Goal: Information Seeking & Learning: Compare options

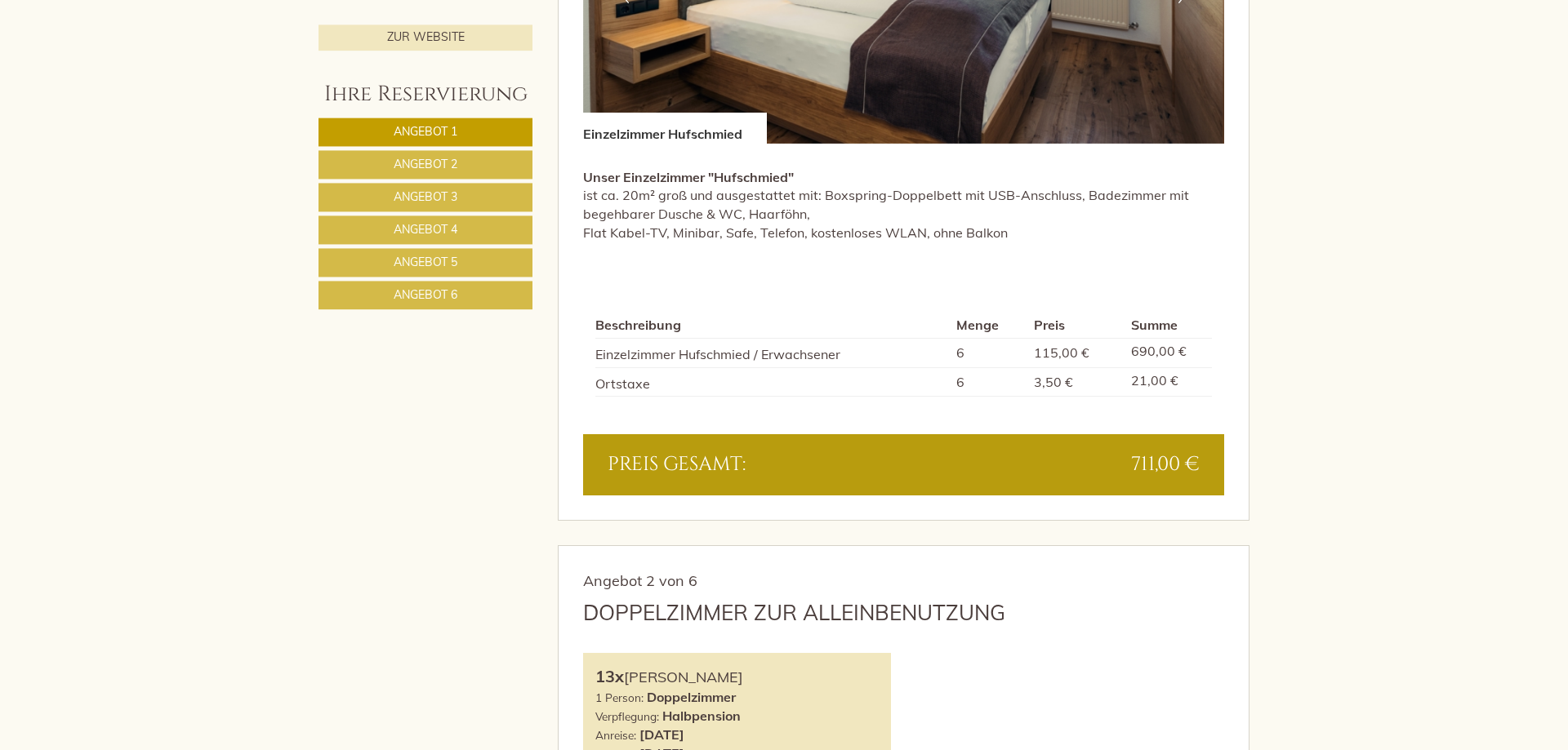
scroll to position [1416, 0]
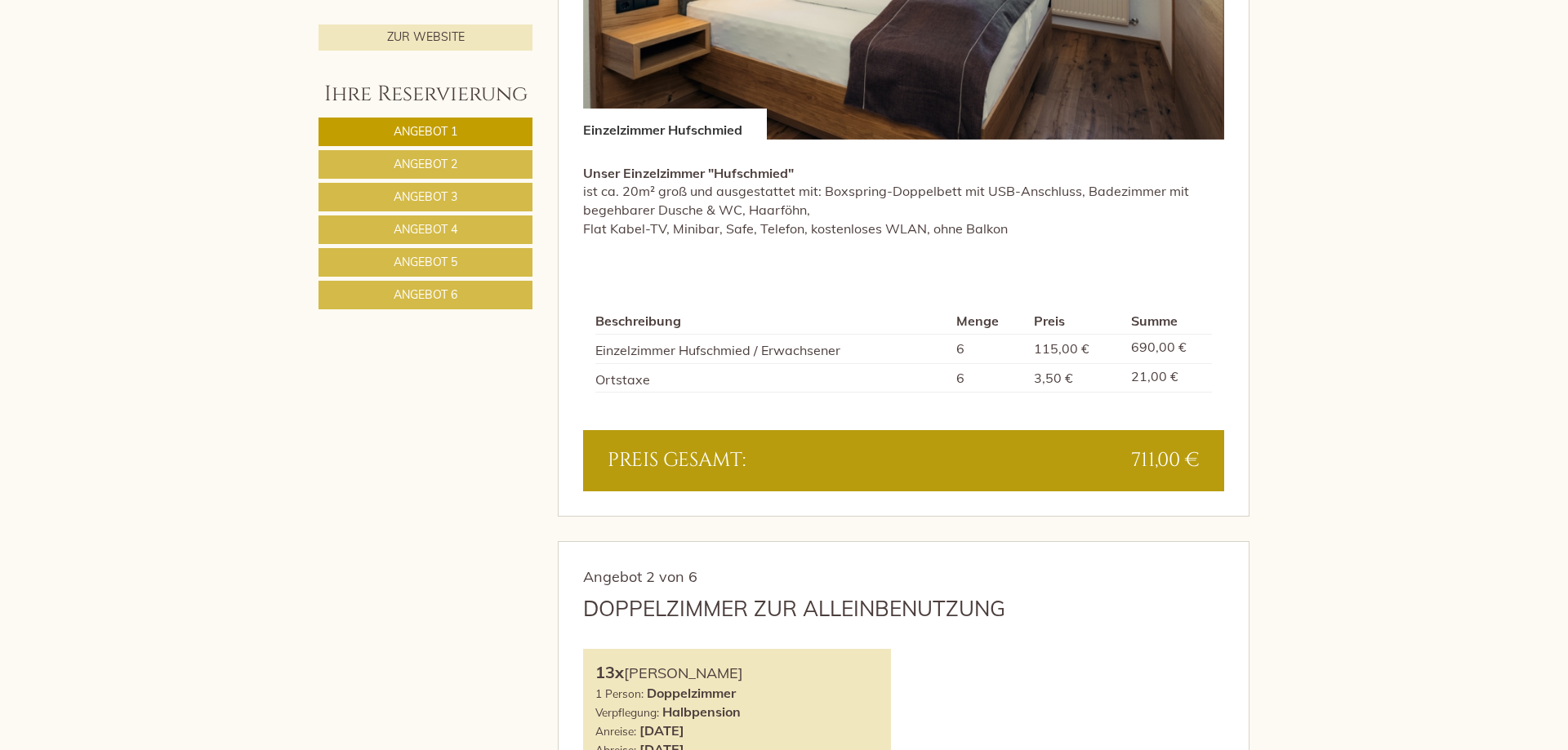
click at [505, 157] on link "Angebot 2" at bounding box center [425, 164] width 214 height 29
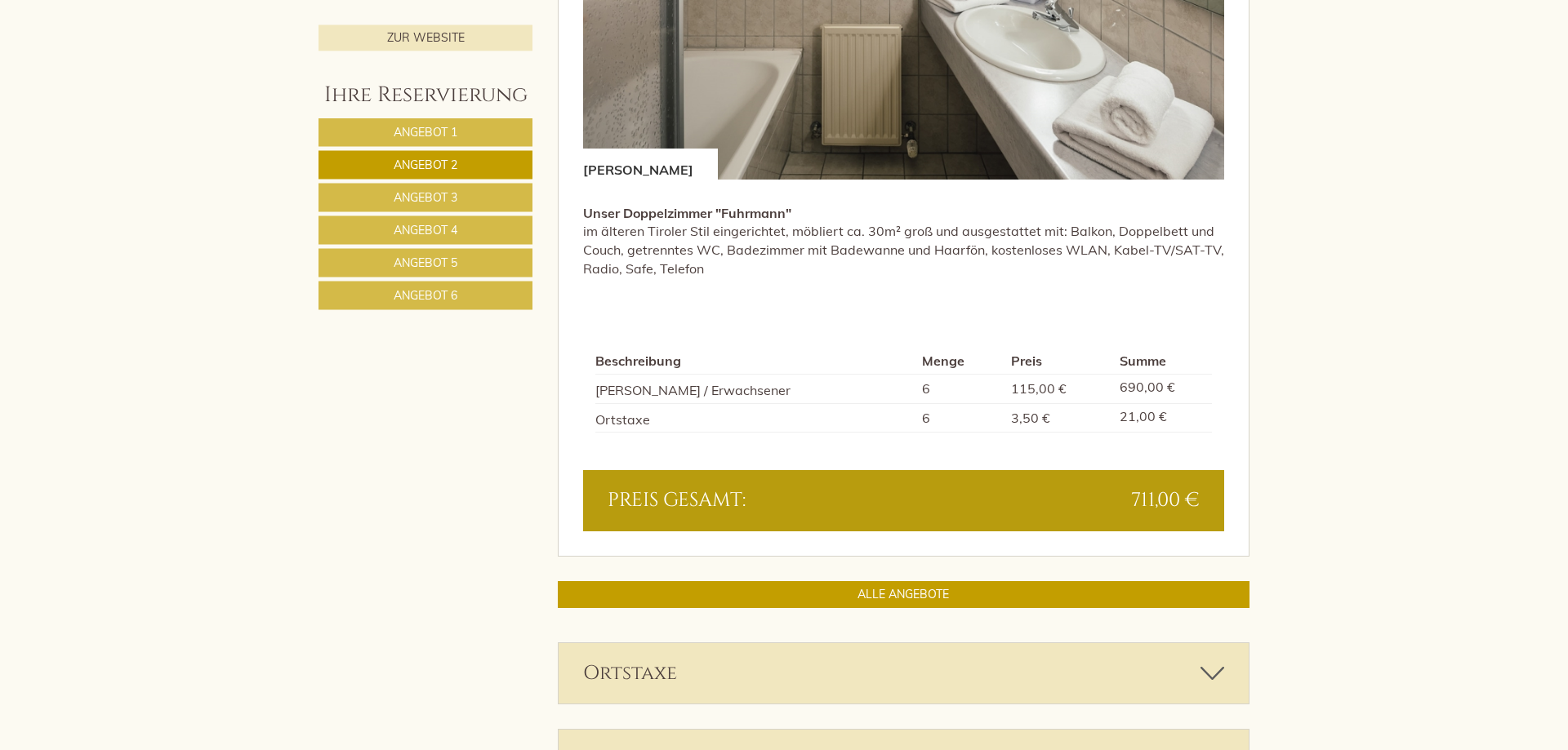
scroll to position [1479, 0]
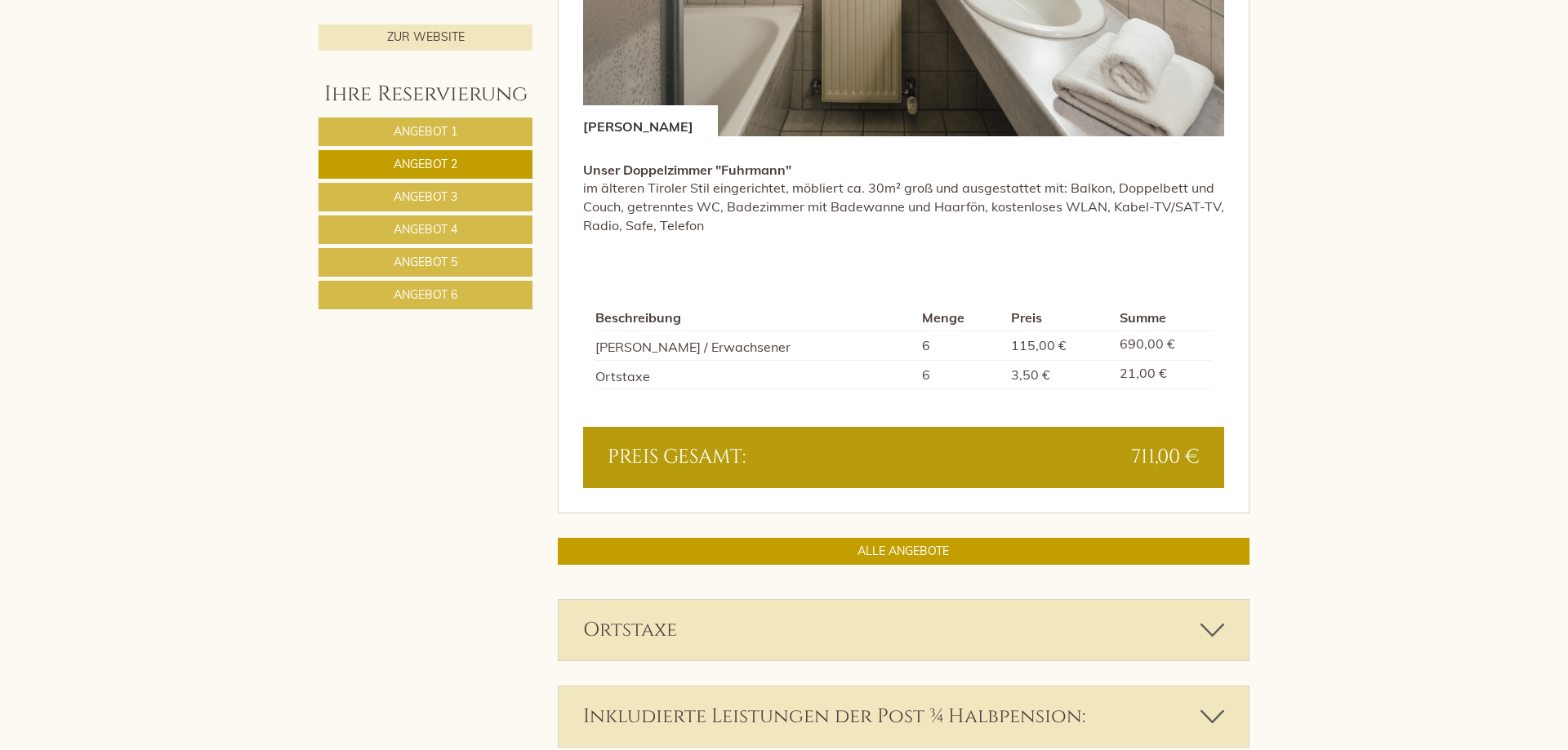
click at [450, 202] on span "Angebot 3" at bounding box center [425, 196] width 63 height 14
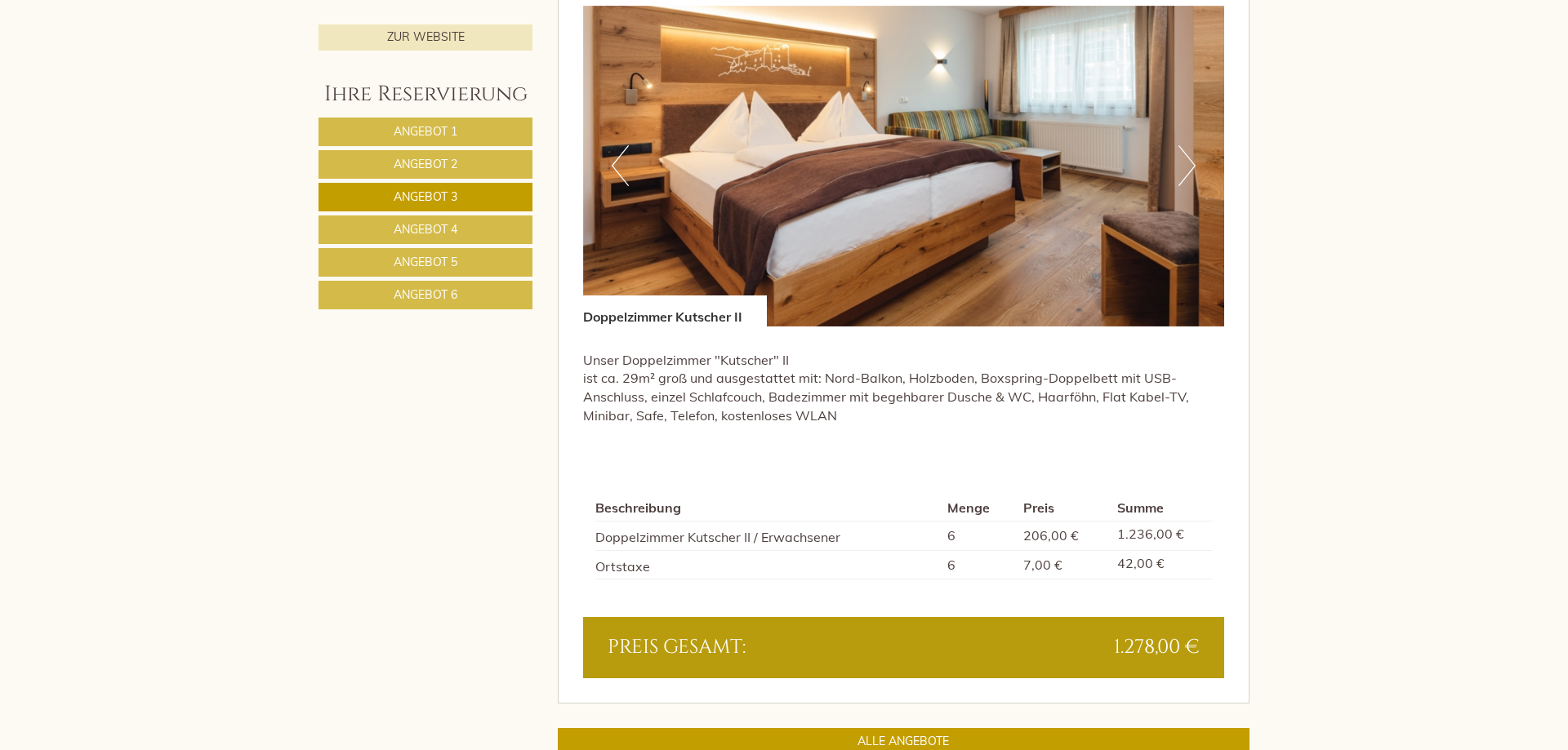
scroll to position [1312, 0]
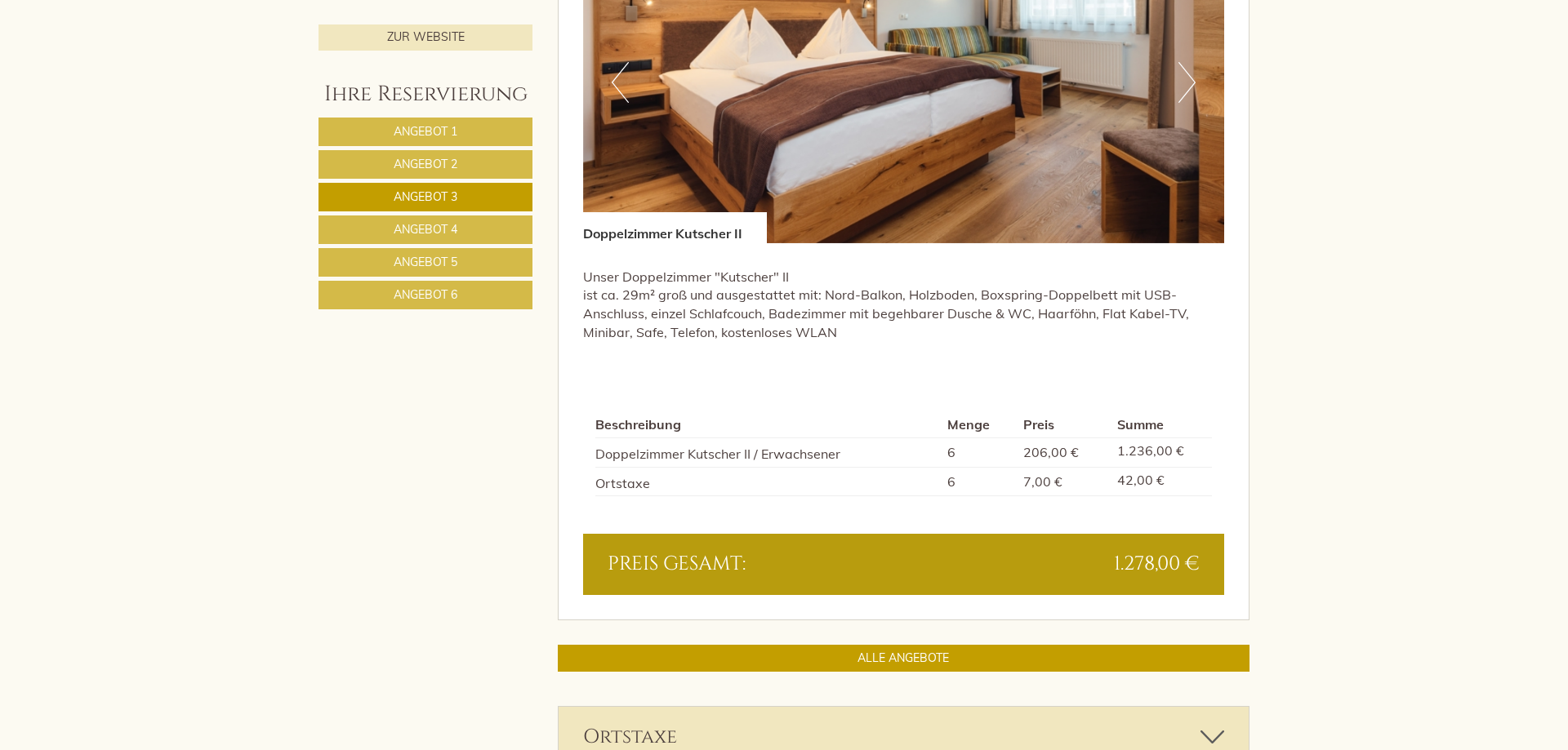
click at [508, 227] on link "Angebot 4" at bounding box center [425, 230] width 214 height 29
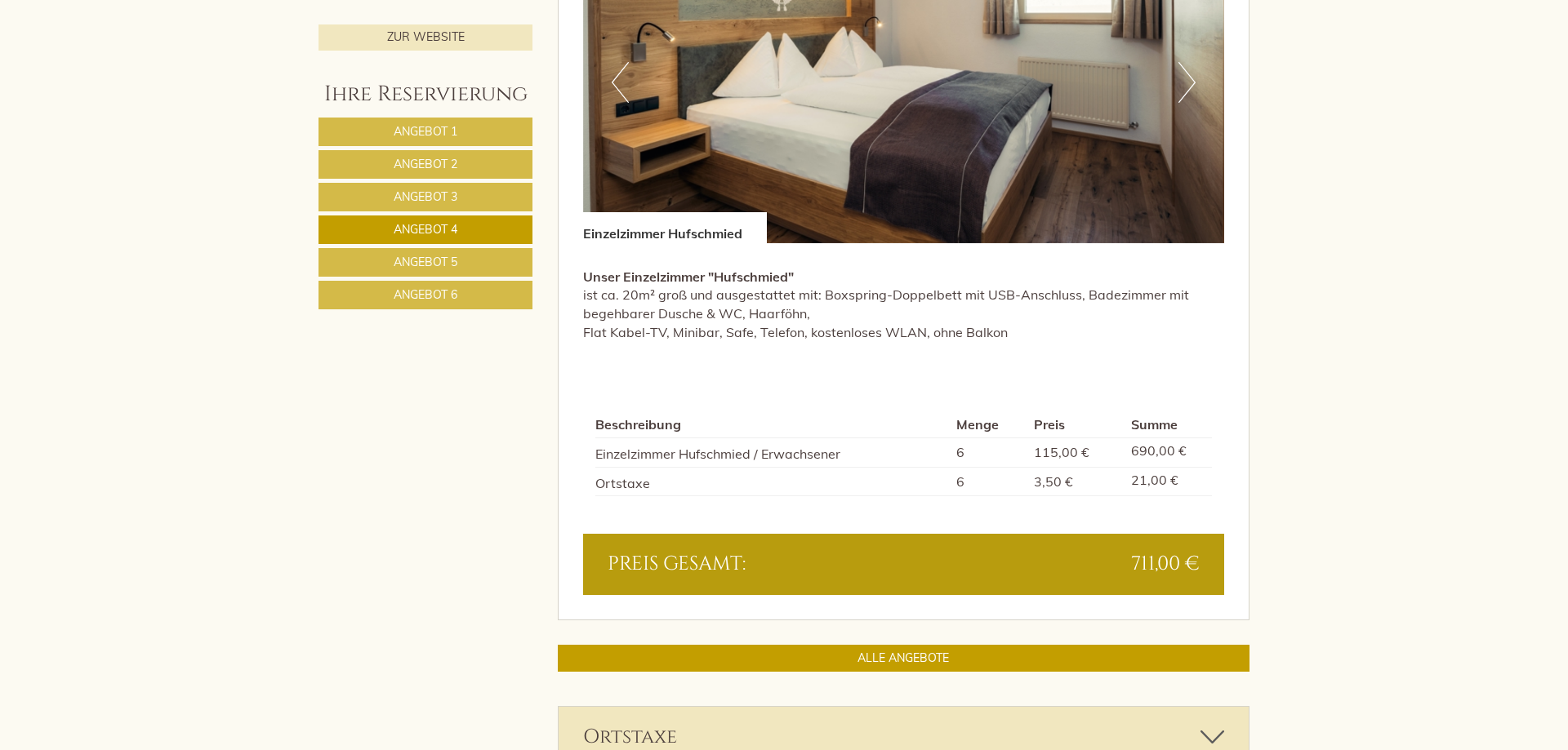
scroll to position [979, 0]
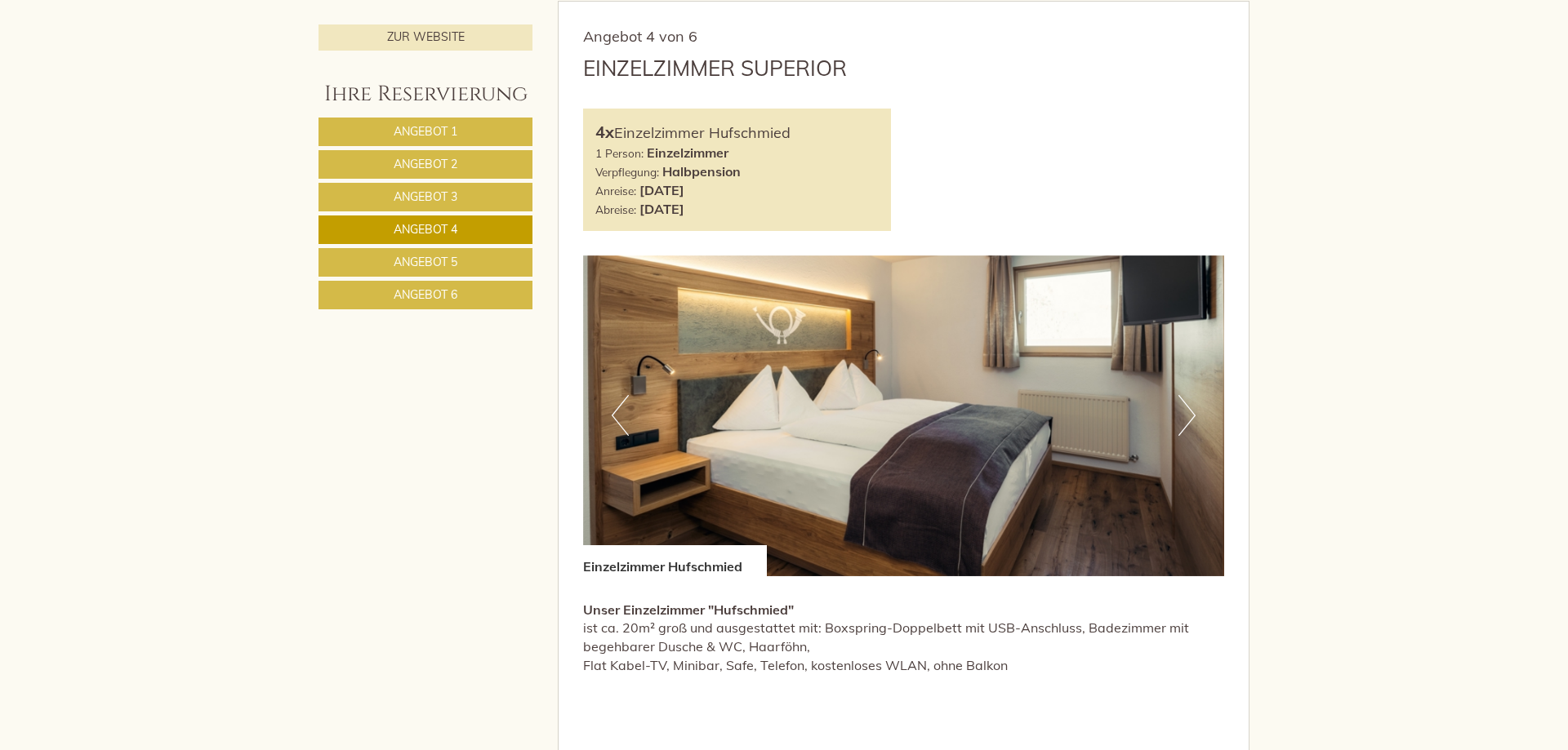
click at [461, 257] on link "Angebot 5" at bounding box center [425, 262] width 214 height 29
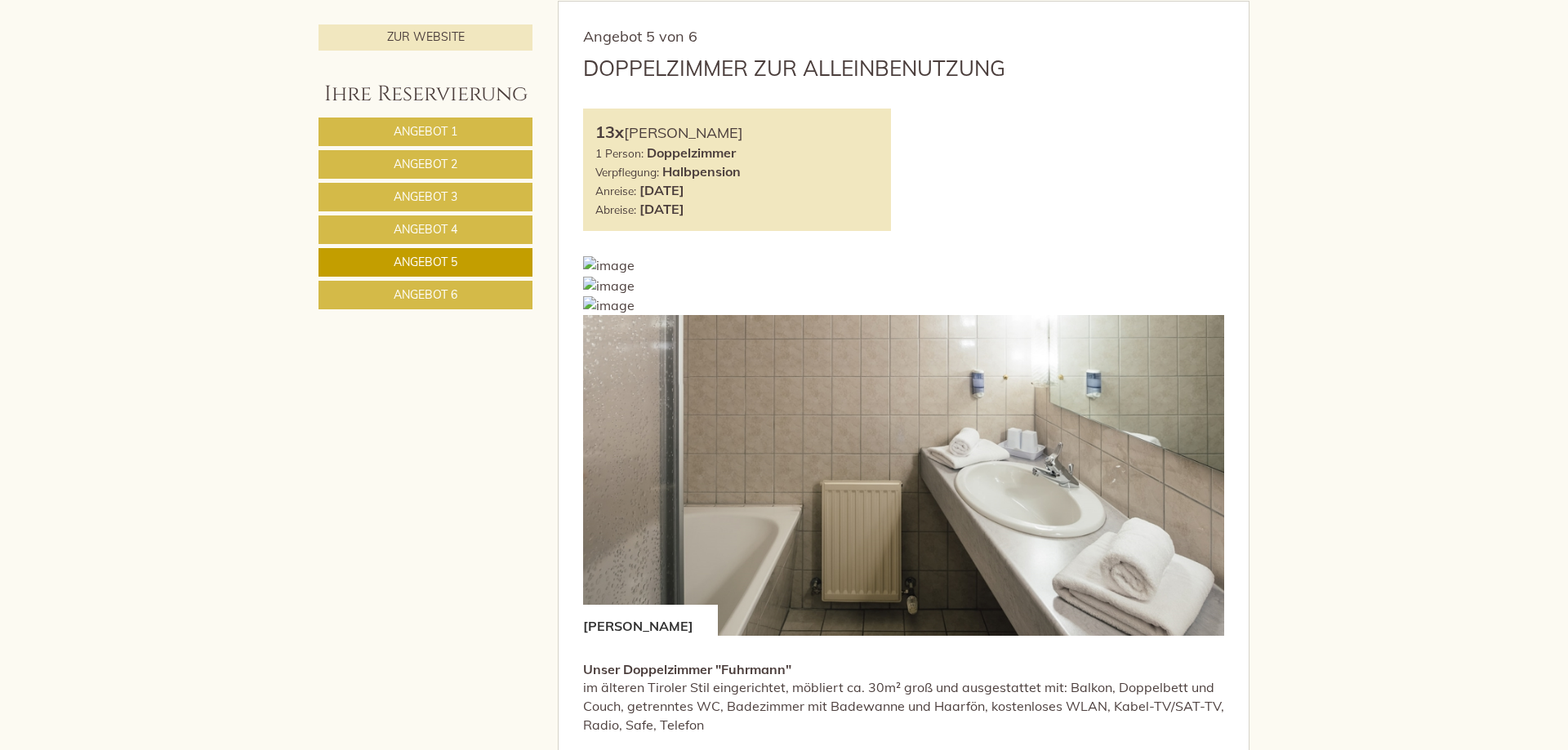
click at [464, 291] on link "Angebot 6" at bounding box center [425, 295] width 214 height 29
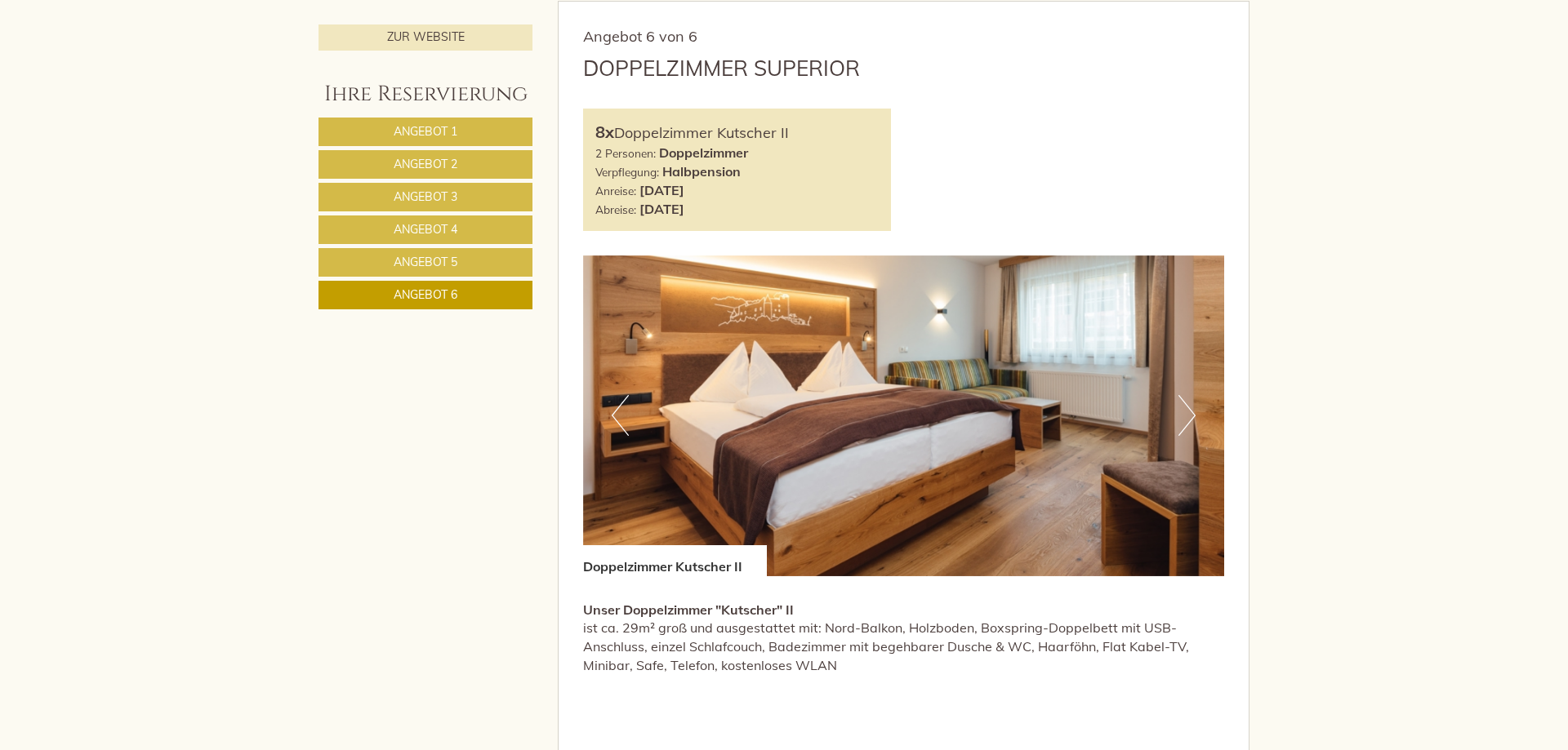
click at [457, 231] on span "Angebot 4" at bounding box center [425, 229] width 63 height 14
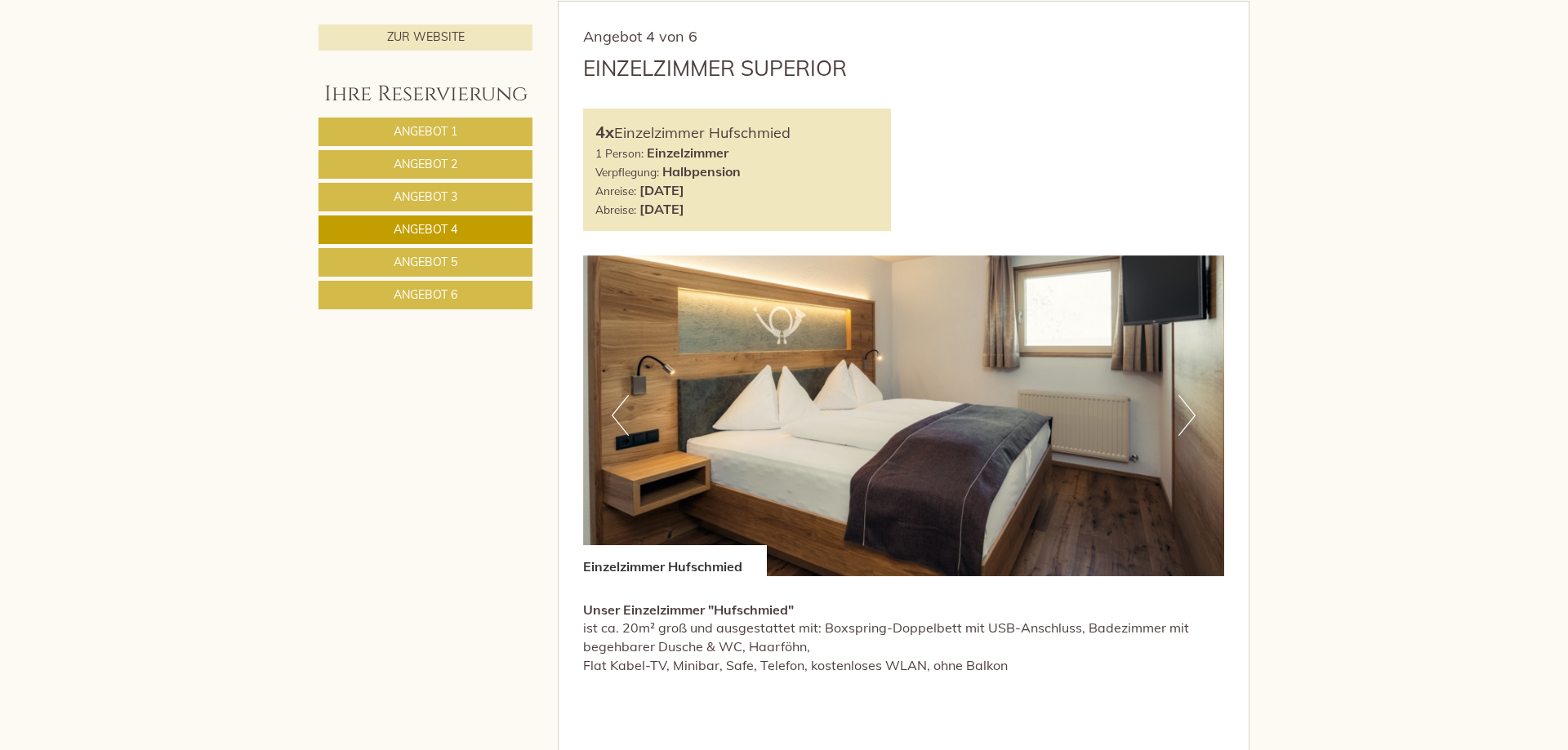
click at [455, 202] on span "Angebot 3" at bounding box center [425, 196] width 63 height 14
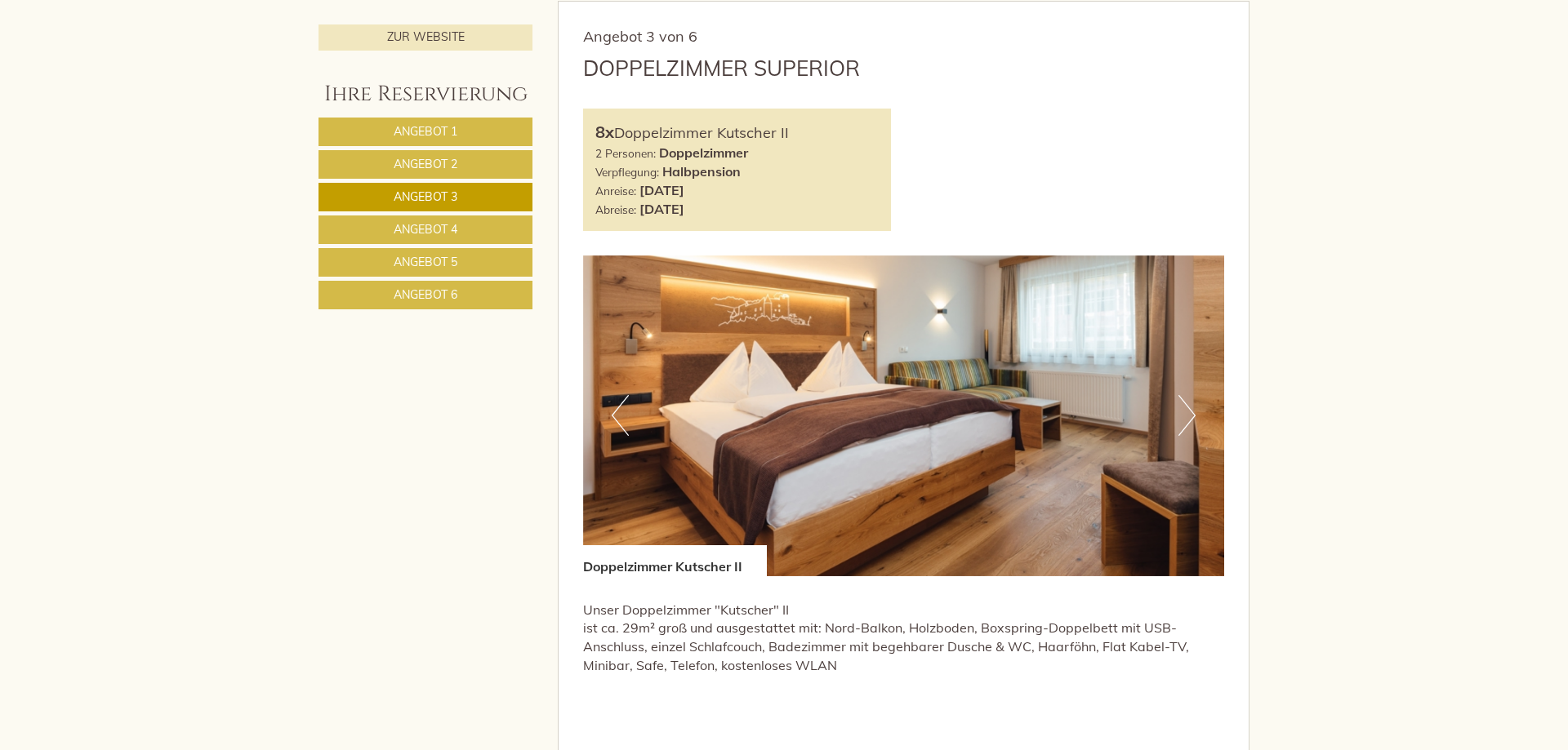
click at [455, 227] on span "Angebot 4" at bounding box center [425, 229] width 63 height 14
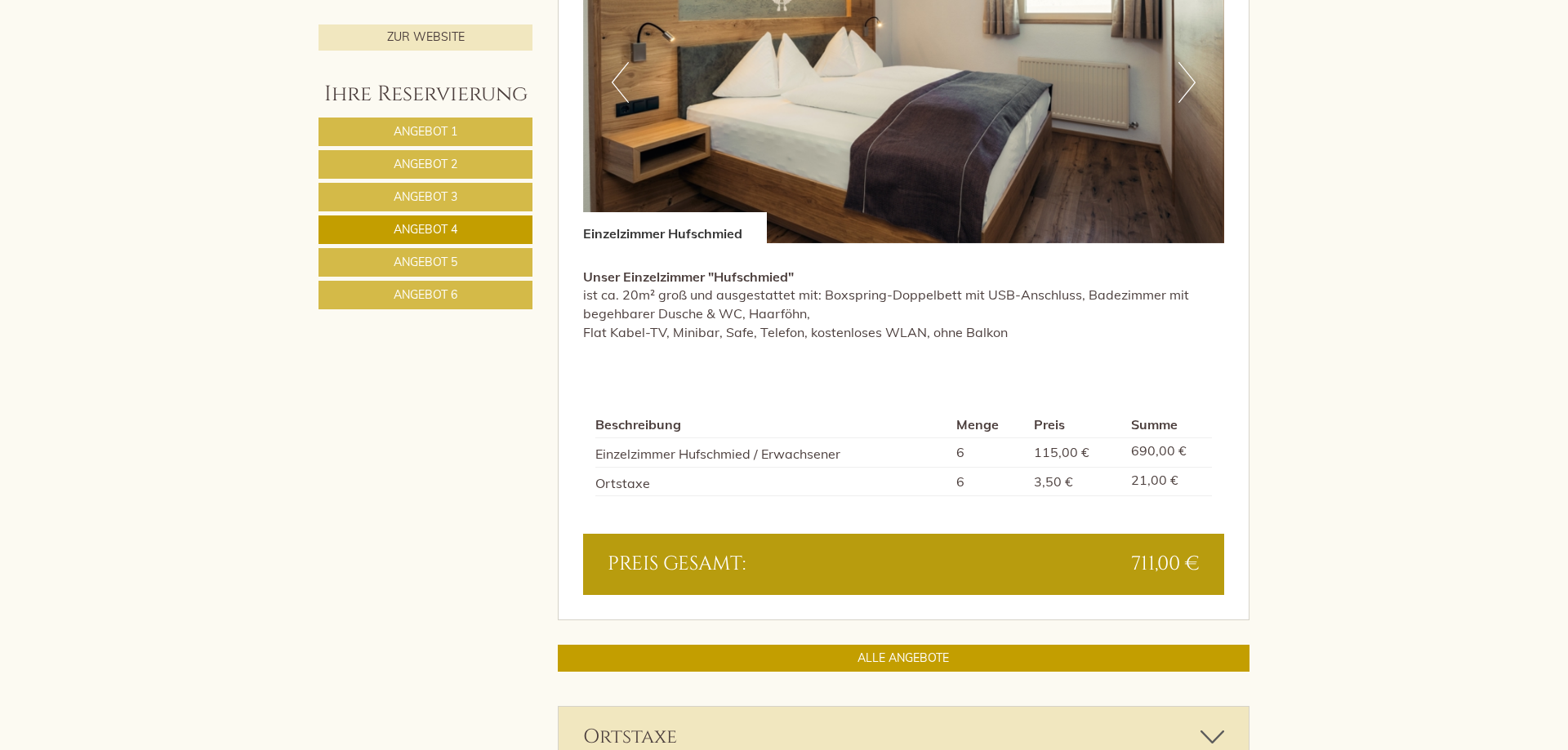
click at [499, 207] on link "Angebot 3" at bounding box center [425, 197] width 214 height 29
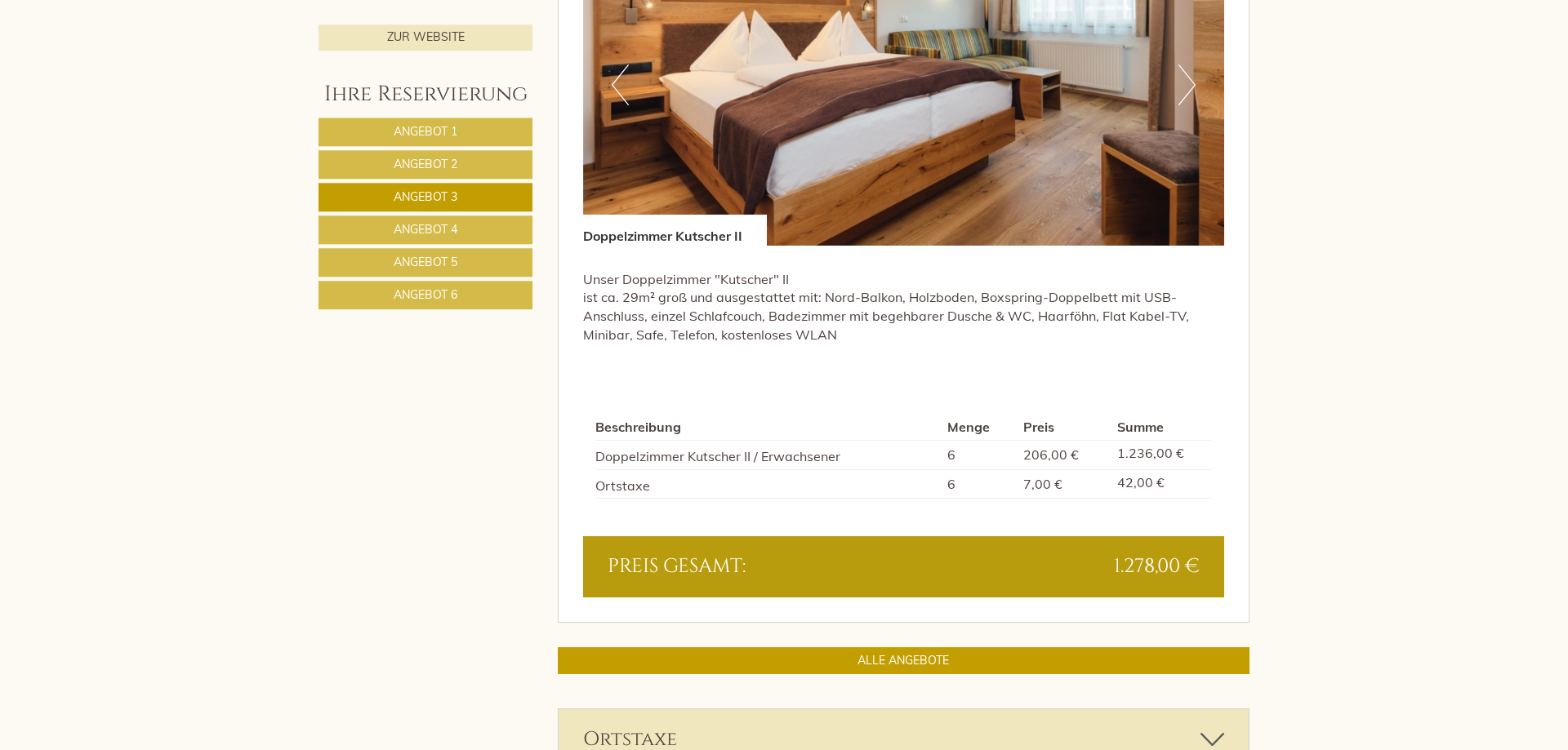
scroll to position [1312, 0]
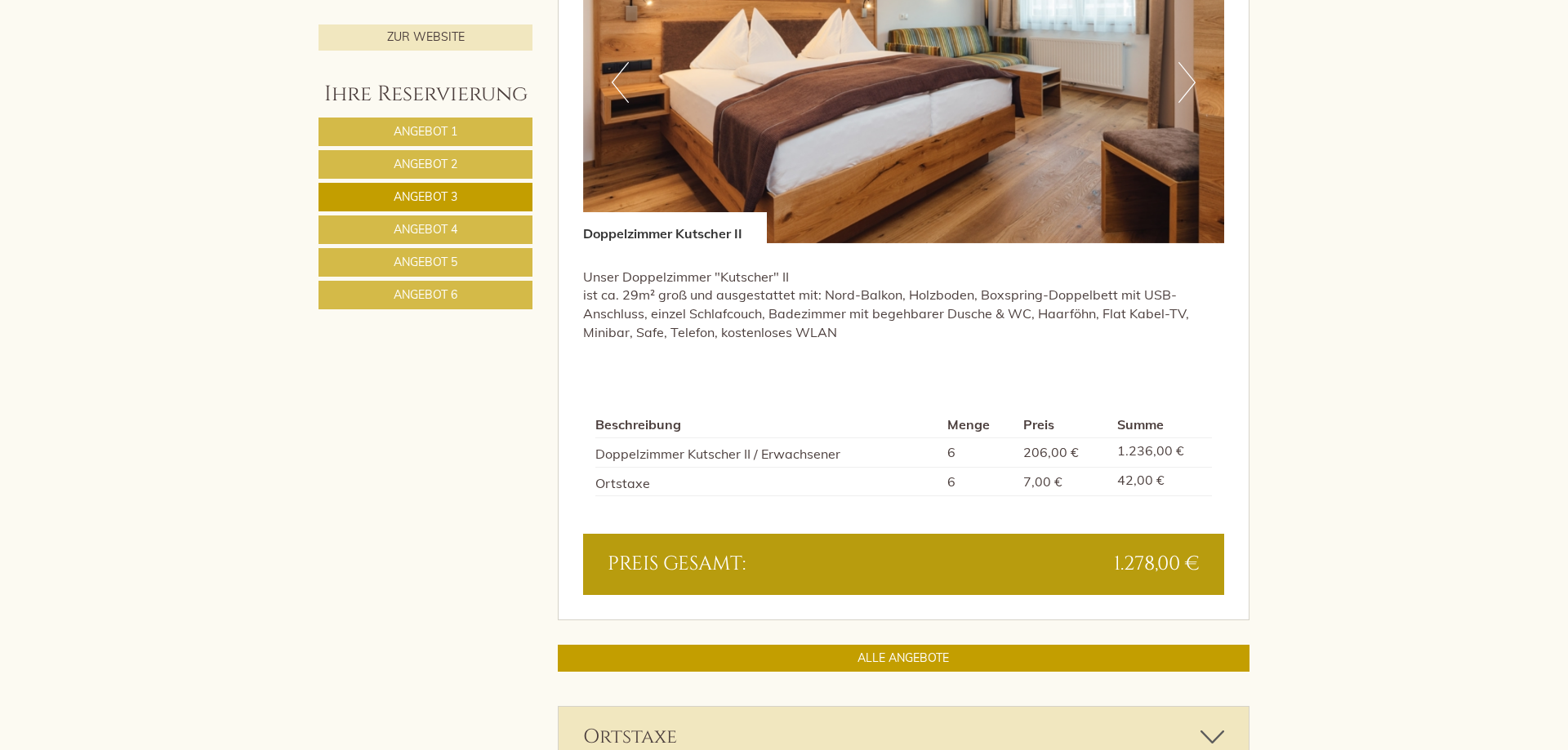
click at [496, 293] on link "Angebot 6" at bounding box center [425, 295] width 214 height 29
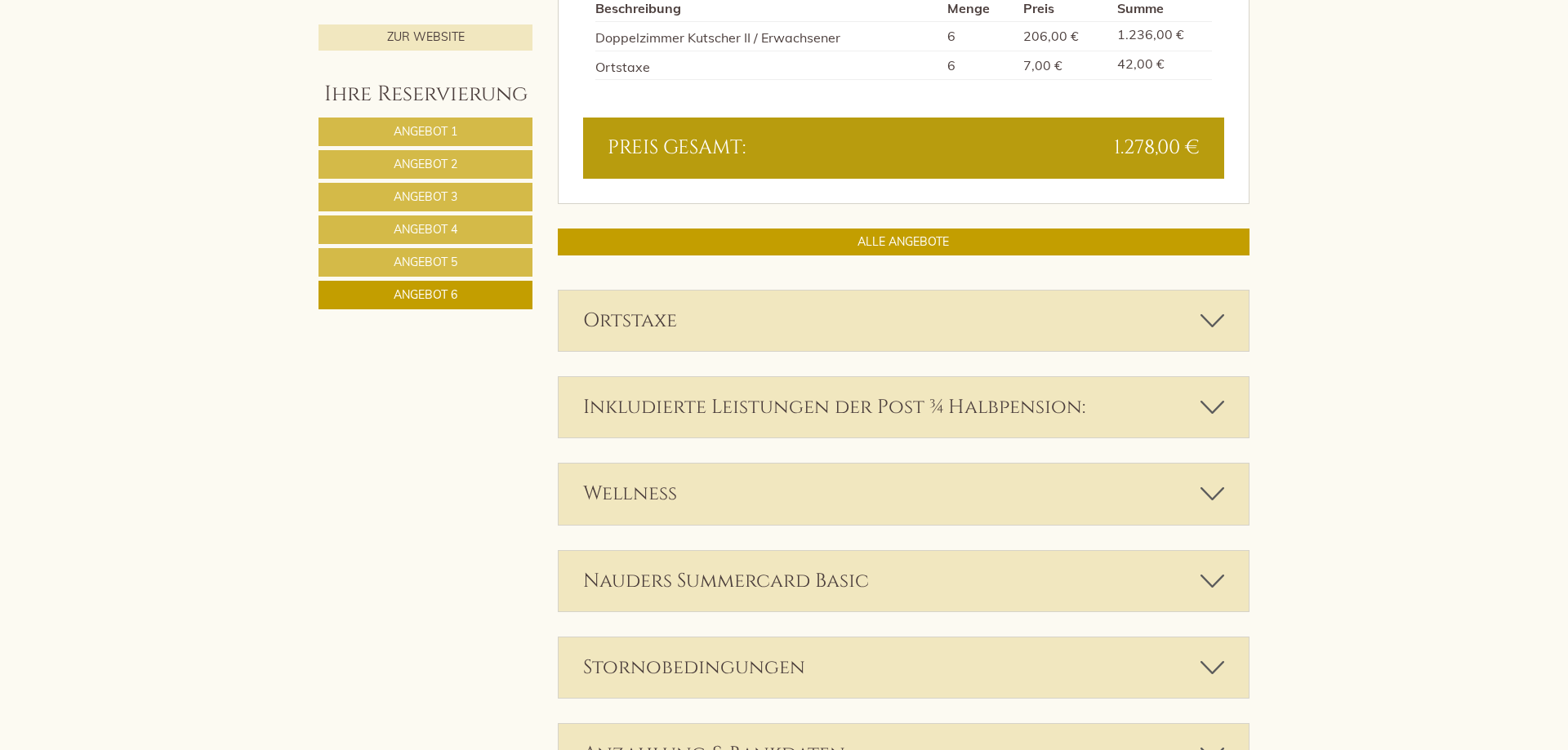
scroll to position [1479, 0]
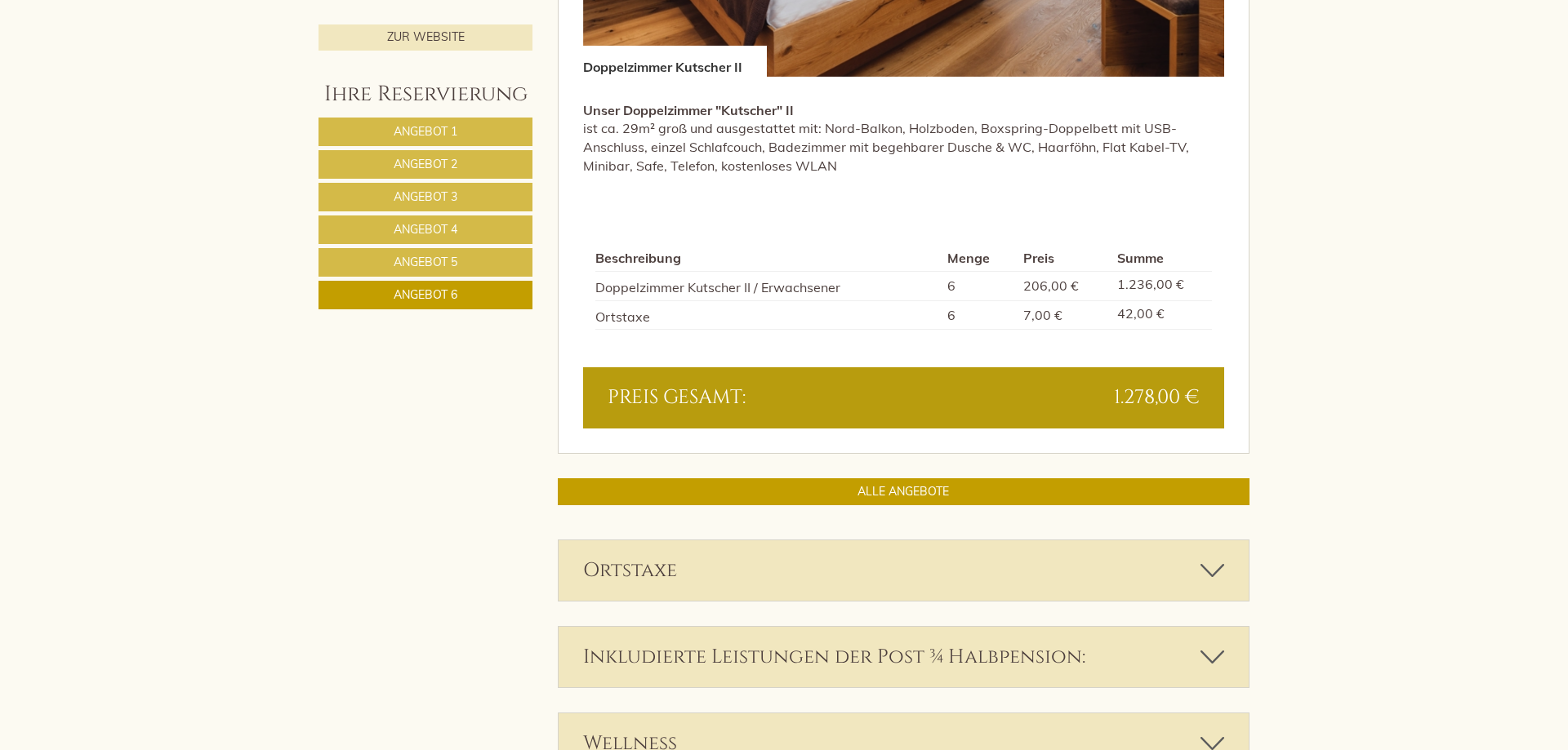
click at [497, 256] on link "Angebot 5" at bounding box center [425, 262] width 214 height 29
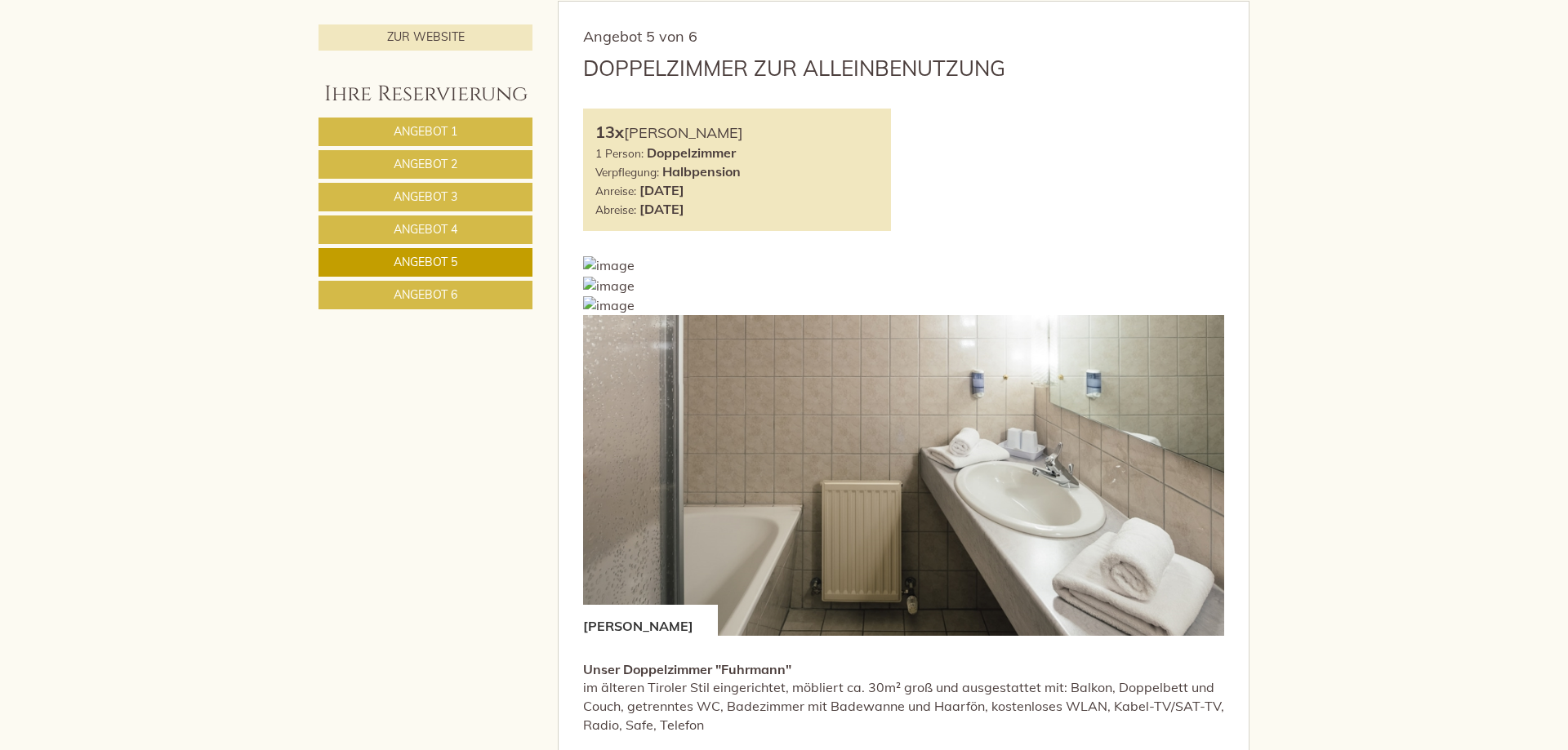
click at [479, 231] on link "Angebot 4" at bounding box center [425, 230] width 214 height 29
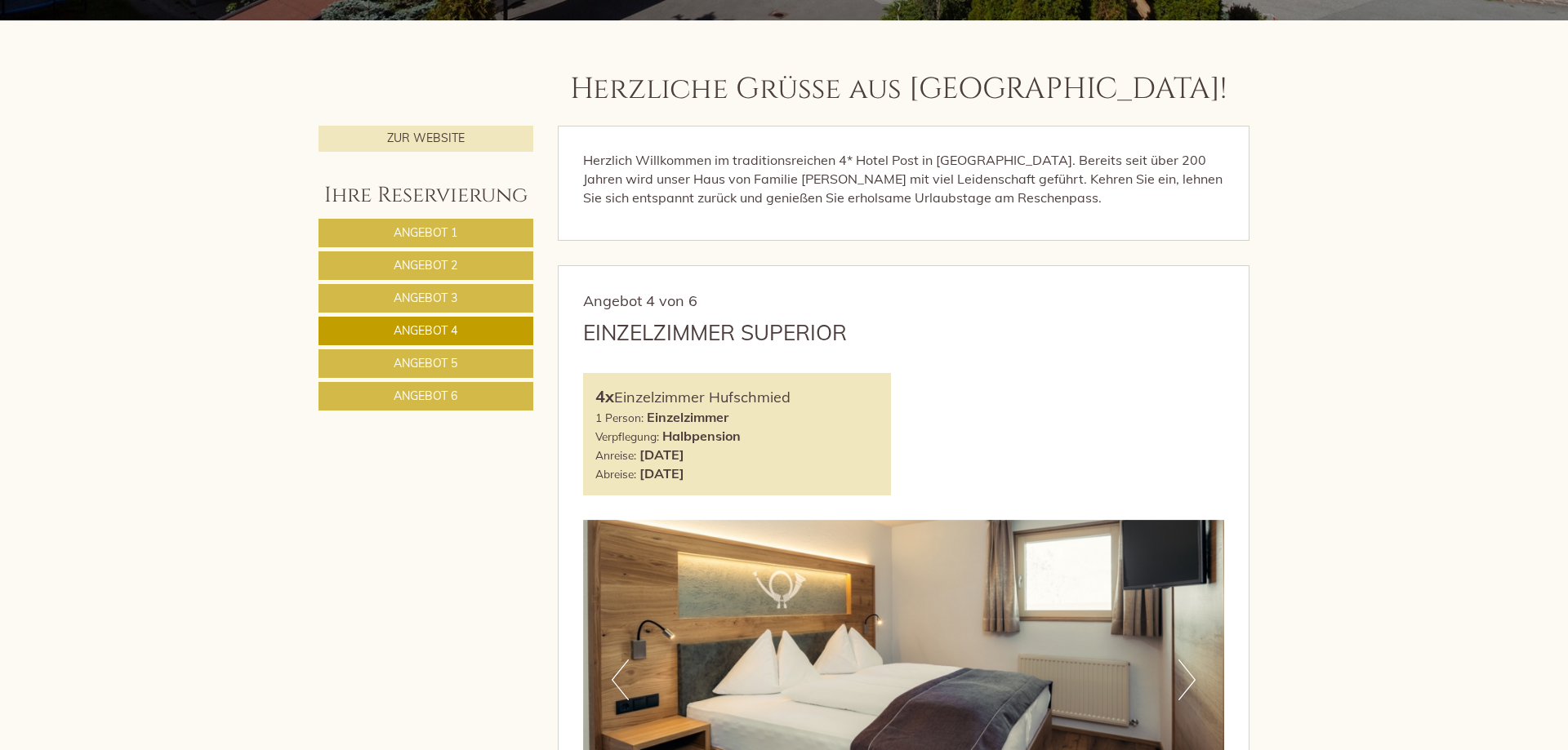
scroll to position [750, 0]
